Goal: Information Seeking & Learning: Learn about a topic

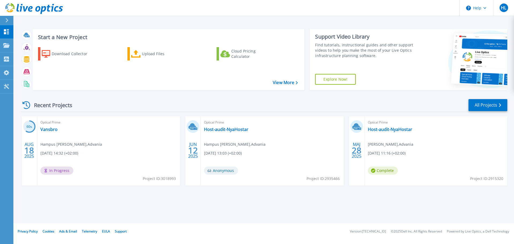
click at [60, 142] on span "Hampus [PERSON_NAME]" at bounding box center [71, 144] width 62 height 6
click at [55, 170] on span "In Progress" at bounding box center [56, 171] width 33 height 8
click at [44, 128] on link "Vansbro" at bounding box center [48, 129] width 17 height 5
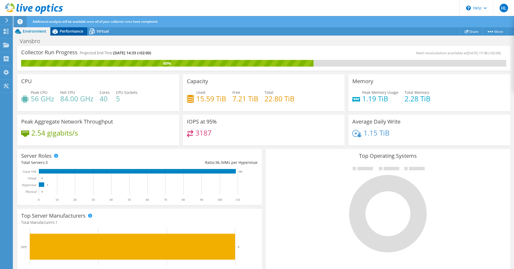
click at [62, 30] on span "Performance" at bounding box center [72, 31] width 24 height 5
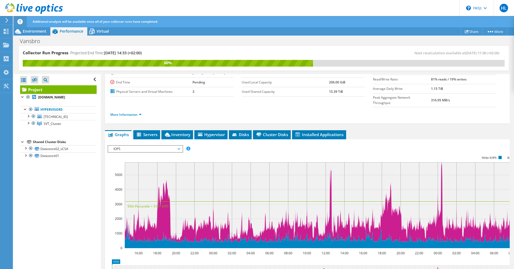
scroll to position [54, 0]
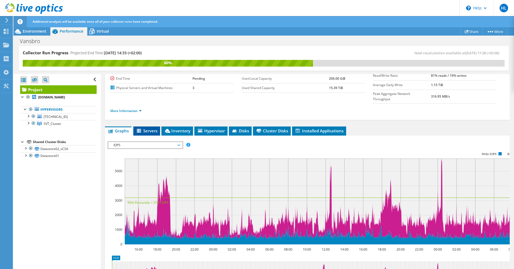
click at [145, 128] on span "Servers" at bounding box center [146, 130] width 21 height 5
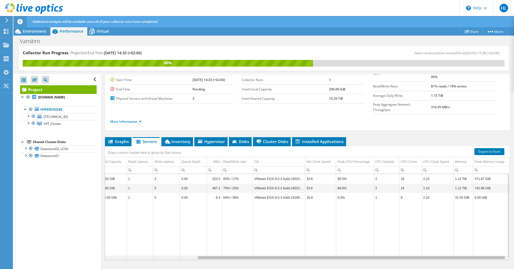
scroll to position [0, 0]
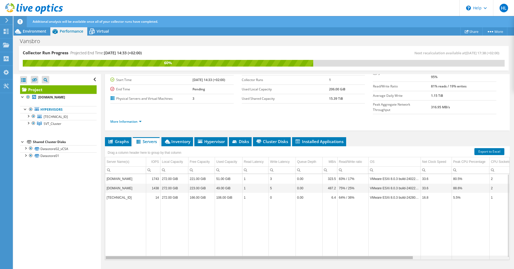
drag, startPoint x: 406, startPoint y: 248, endPoint x: 151, endPoint y: 192, distance: 261.0
click at [174, 211] on body "HL End User Hampus Lind hampus.lind@advania.se Advania My Profile Log Out \n He…" at bounding box center [257, 134] width 514 height 269
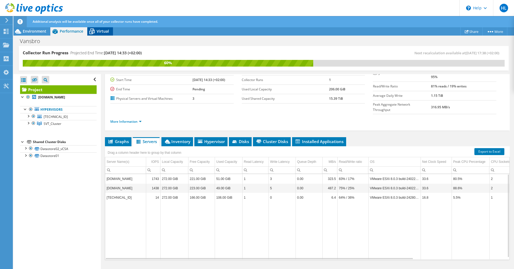
click at [107, 32] on span "Virtual" at bounding box center [103, 31] width 12 height 5
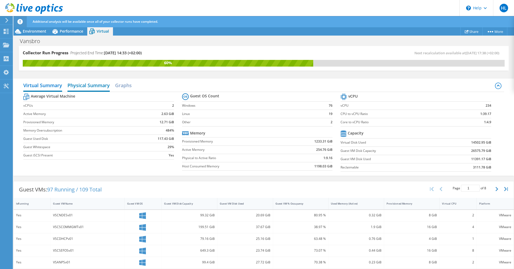
click at [86, 86] on h2 "Physical Summary" at bounding box center [88, 86] width 42 height 12
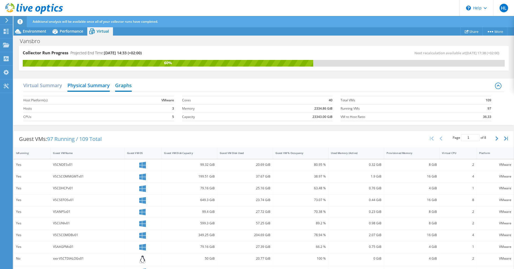
click at [126, 86] on h2 "Graphs" at bounding box center [123, 86] width 17 height 12
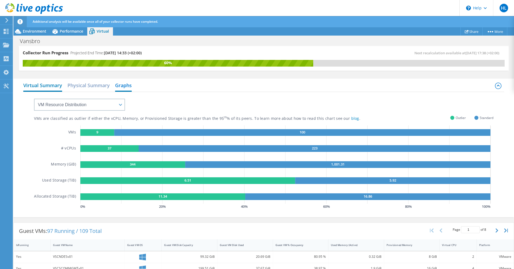
click at [52, 86] on h2 "Virtual Summary" at bounding box center [42, 86] width 39 height 12
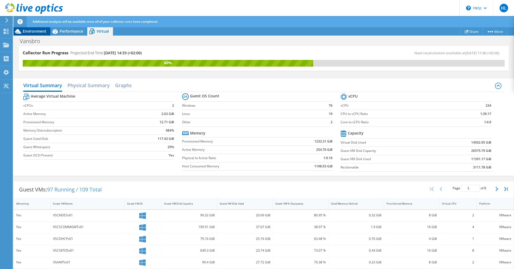
click at [36, 31] on span "Environment" at bounding box center [35, 31] width 24 height 5
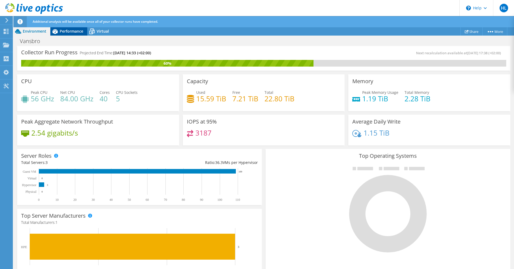
click at [70, 28] on div "Performance" at bounding box center [68, 31] width 37 height 9
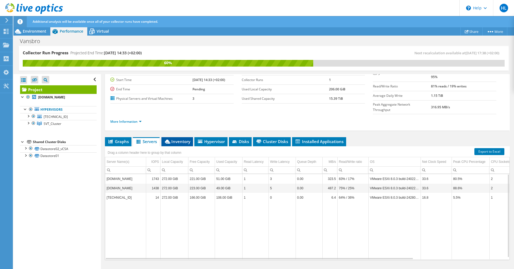
click at [173, 139] on span "Inventory" at bounding box center [177, 141] width 26 height 5
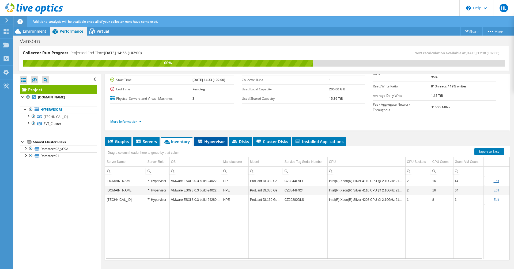
click at [212, 139] on span "Hypervisor" at bounding box center [211, 141] width 28 height 5
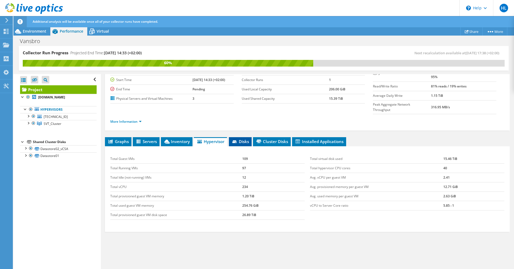
click at [246, 139] on span "Disks" at bounding box center [240, 141] width 17 height 5
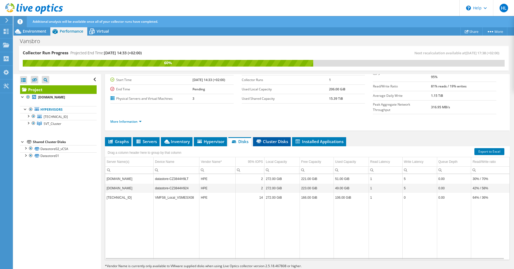
click at [275, 139] on span "Cluster Disks" at bounding box center [272, 141] width 32 height 5
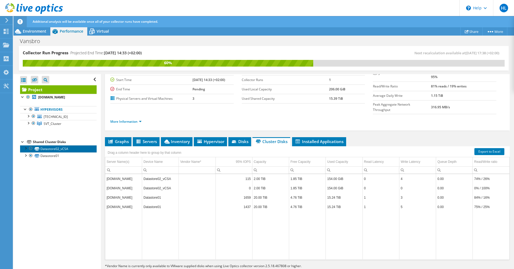
click at [76, 147] on link "Datastore02_vCSA" at bounding box center [58, 148] width 77 height 7
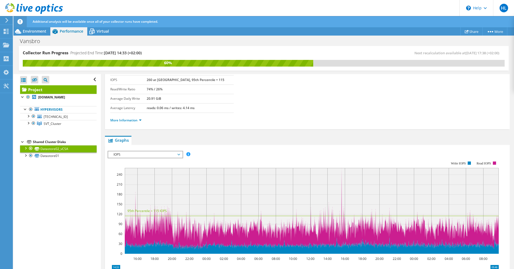
click at [52, 140] on div "Shared Cluster Disks" at bounding box center [65, 142] width 64 height 6
click at [29, 123] on div at bounding box center [27, 122] width 5 height 5
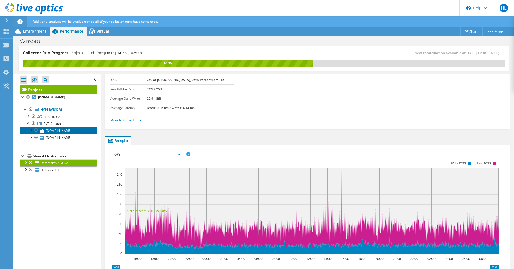
click at [53, 130] on link "vsmesx01.adm.vansbro.net" at bounding box center [58, 130] width 77 height 7
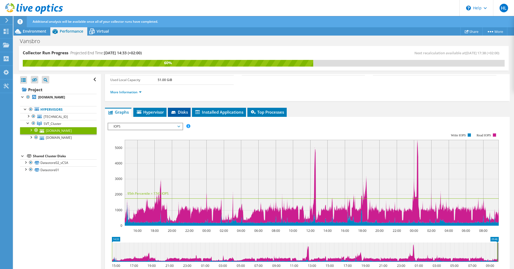
click at [180, 111] on span "Disks" at bounding box center [179, 112] width 17 height 5
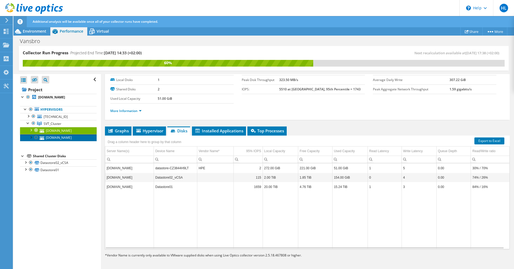
click at [53, 139] on link "vsmesx02.adm.vansbro.net" at bounding box center [58, 137] width 77 height 7
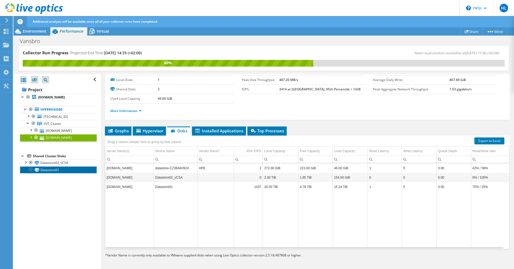
click at [57, 172] on link "Datastore01" at bounding box center [58, 170] width 77 height 7
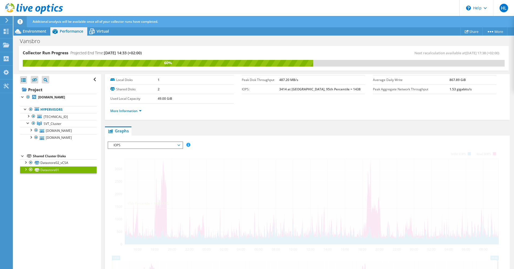
scroll to position [43, 0]
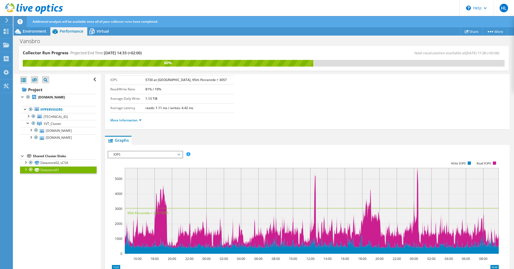
click at [239, 155] on rect at bounding box center [303, 207] width 391 height 107
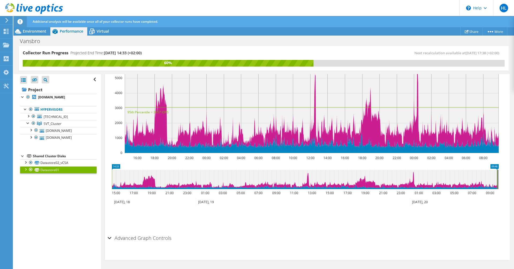
scroll to position [0, 0]
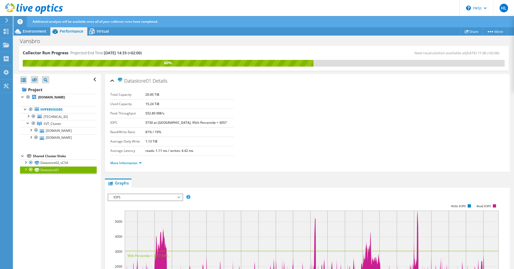
click at [178, 200] on span "IOPS" at bounding box center [145, 197] width 69 height 6
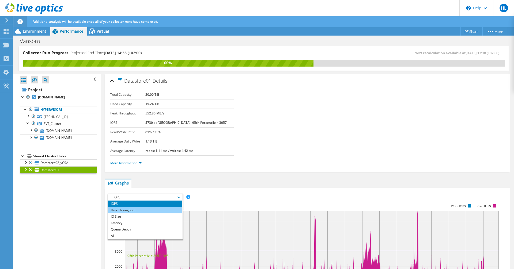
click at [168, 210] on li "Disk Throughput" at bounding box center [145, 210] width 74 height 6
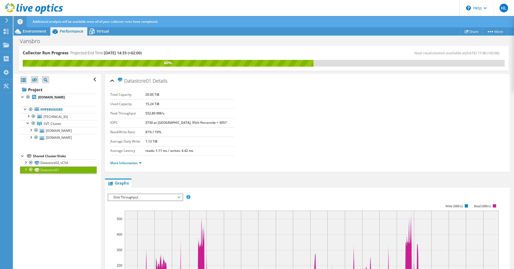
click at [176, 197] on span "Disk Throughput" at bounding box center [145, 197] width 69 height 6
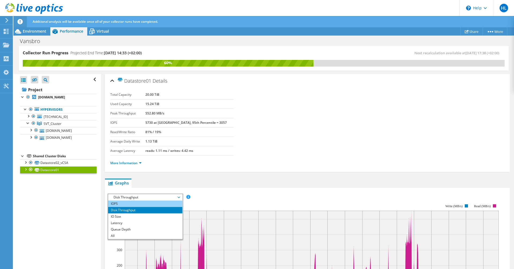
click at [171, 203] on li "IOPS" at bounding box center [145, 204] width 74 height 6
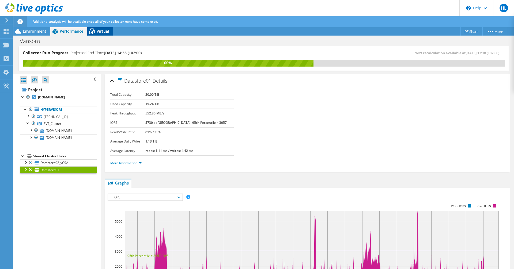
click at [102, 33] on span "Virtual" at bounding box center [103, 31] width 12 height 5
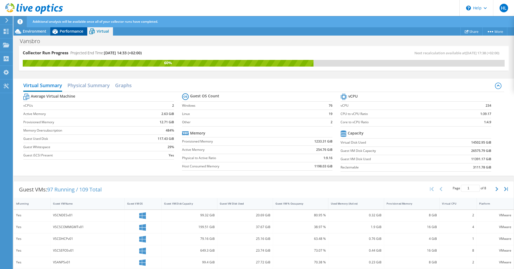
click at [70, 31] on span "Performance" at bounding box center [72, 31] width 24 height 5
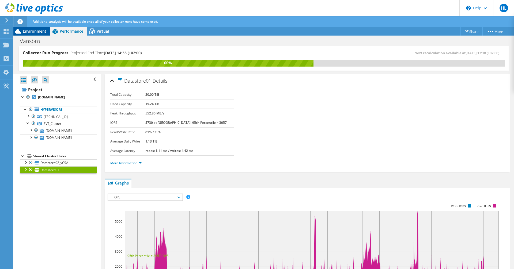
click at [33, 33] on span "Environment" at bounding box center [35, 31] width 24 height 5
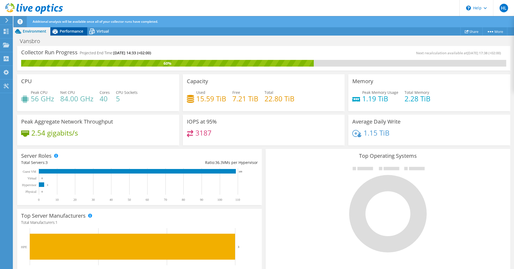
click at [56, 31] on icon at bounding box center [54, 31] width 5 height 5
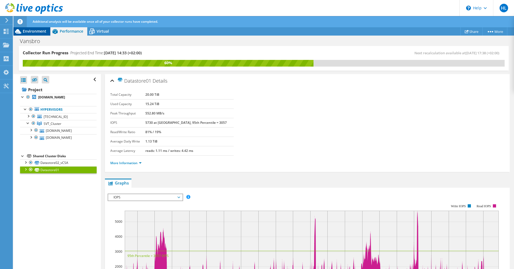
click at [37, 30] on span "Environment" at bounding box center [35, 31] width 24 height 5
